Goal: Check status: Check status

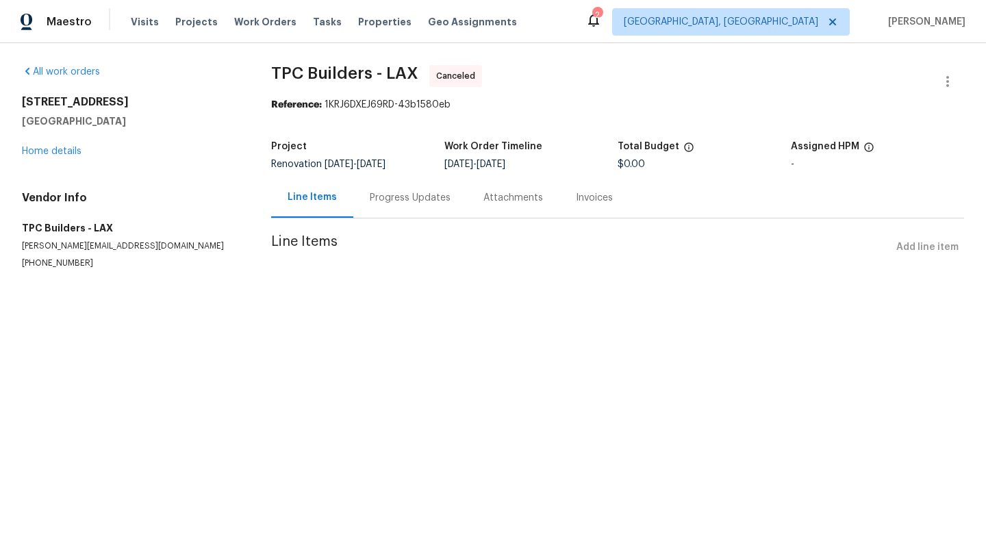
click at [416, 199] on div "Progress Updates" at bounding box center [410, 198] width 81 height 14
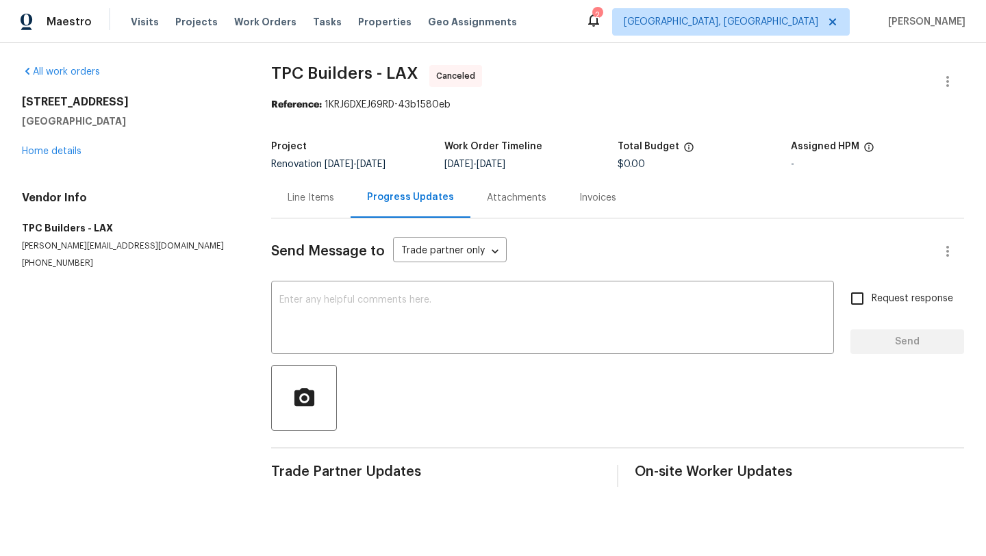
click at [517, 201] on div "Attachments" at bounding box center [517, 198] width 60 height 14
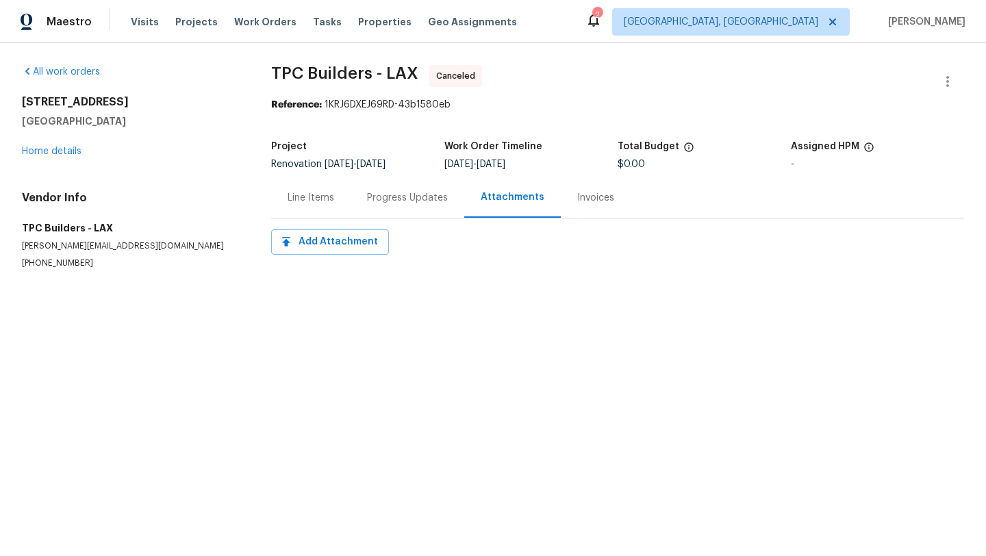
click at [605, 205] on div "Invoices" at bounding box center [596, 197] width 70 height 40
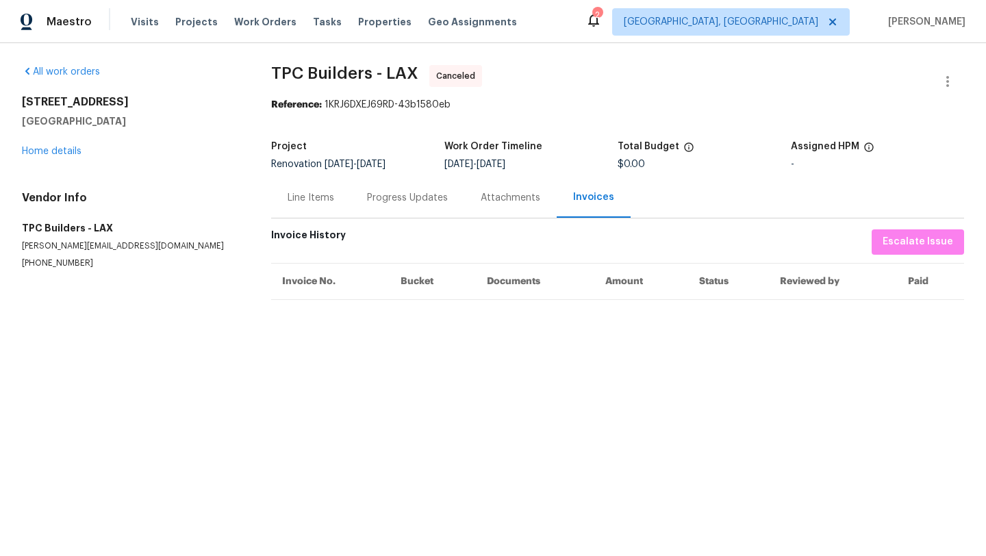
click at [308, 194] on div "Line Items" at bounding box center [311, 198] width 47 height 14
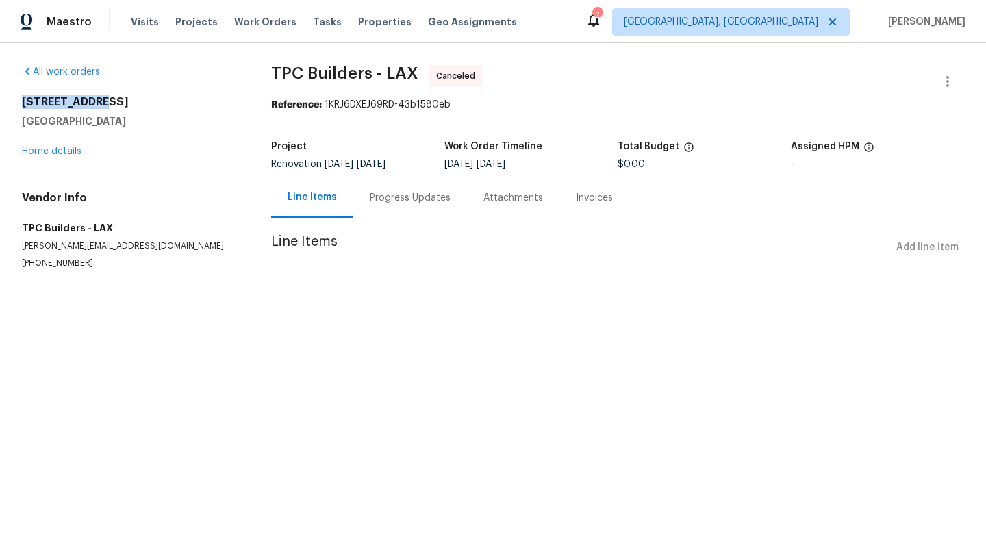
drag, startPoint x: 21, startPoint y: 102, endPoint x: 99, endPoint y: 102, distance: 77.4
click at [99, 102] on div "All work orders [STREET_ADDRESS] Home details Vendor Info TPC Builders - LAX [E…" at bounding box center [493, 183] width 986 height 281
copy h2 "[STREET_ADDRESS]"
